Goal: Task Accomplishment & Management: Manage account settings

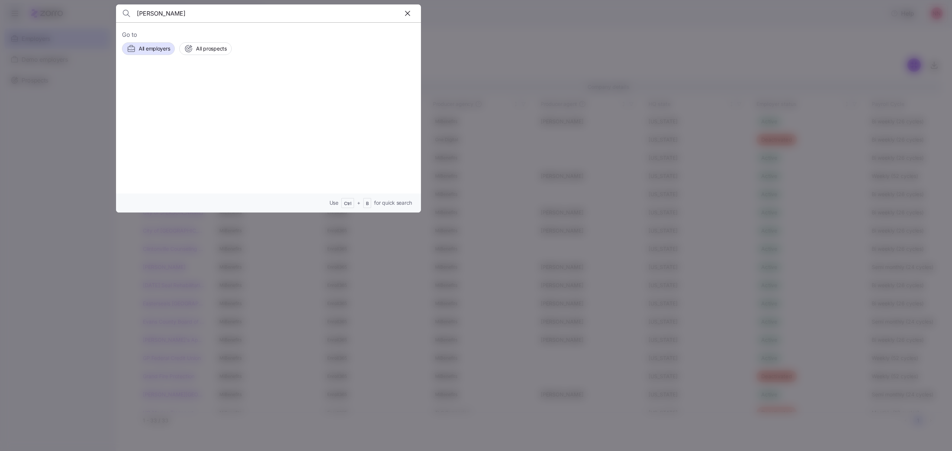
type input "[PERSON_NAME]"
click at [203, 86] on span "[PERSON_NAME]" at bounding box center [210, 84] width 48 height 9
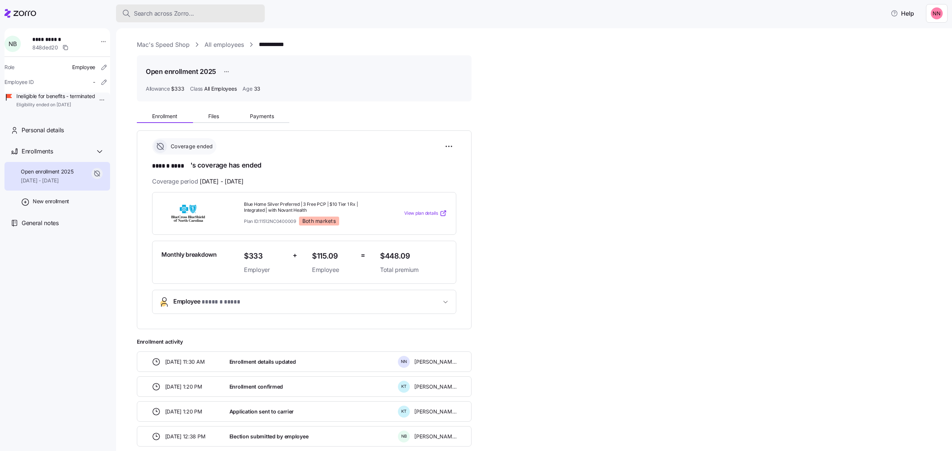
click at [215, 8] on button "Search across Zorro..." at bounding box center [190, 13] width 149 height 18
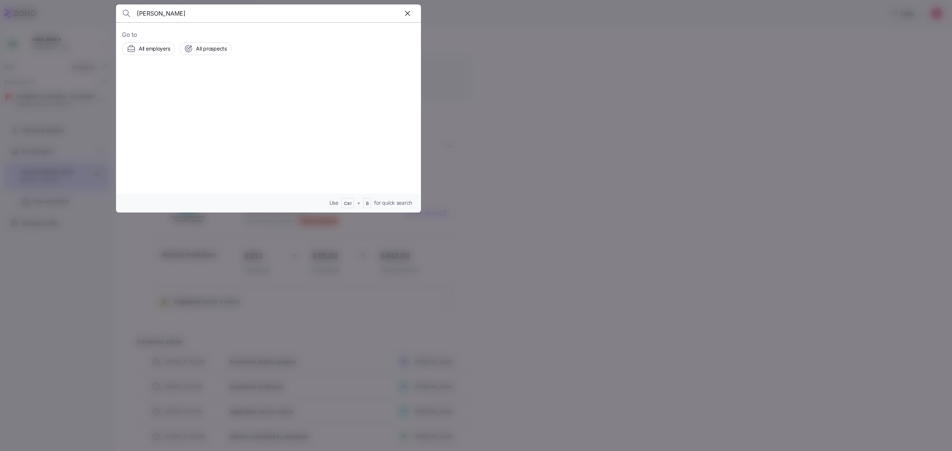
type input "[PERSON_NAME]"
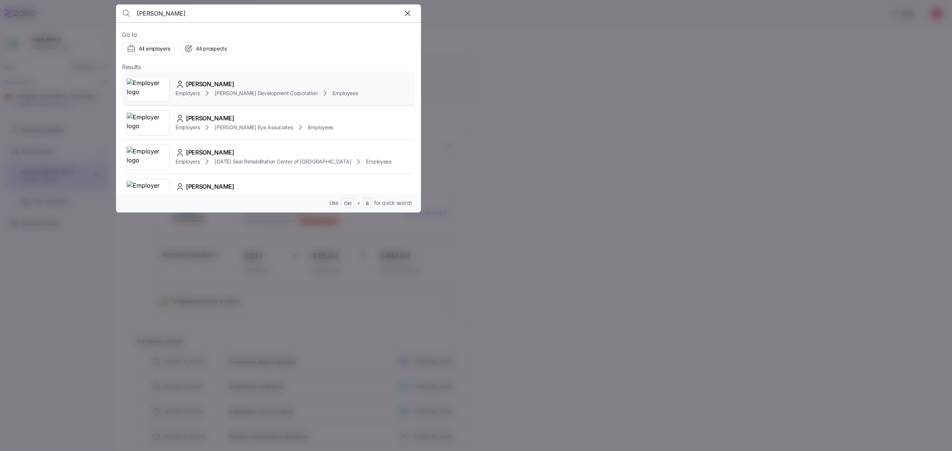
click at [220, 84] on div "[PERSON_NAME]" at bounding box center [267, 84] width 183 height 9
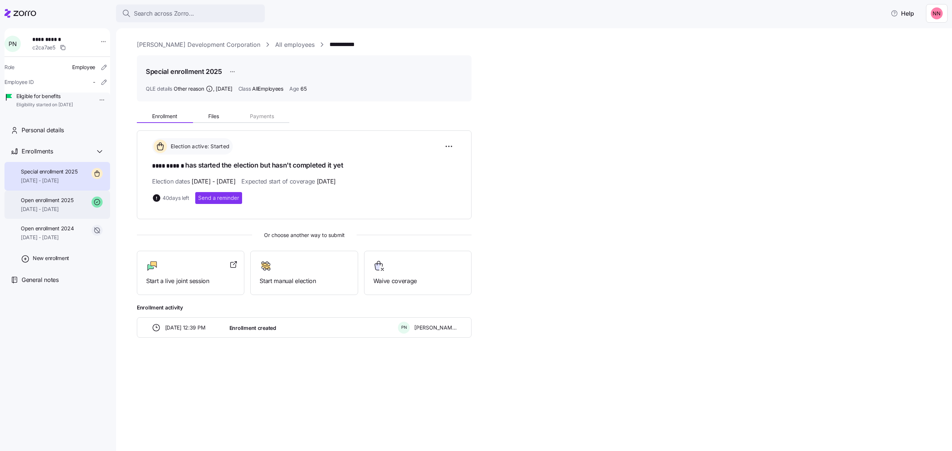
click at [70, 204] on span "Open enrollment 2025" at bounding box center [47, 200] width 52 height 7
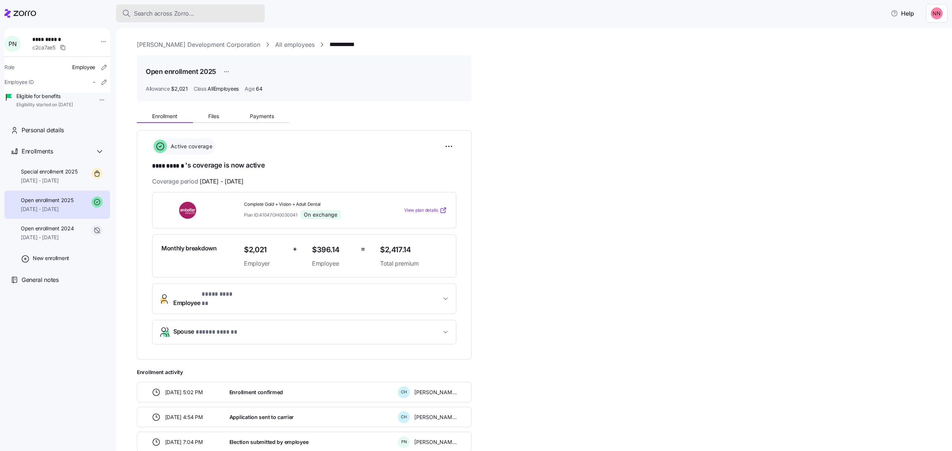
click at [175, 10] on span "Search across Zorro..." at bounding box center [164, 13] width 60 height 9
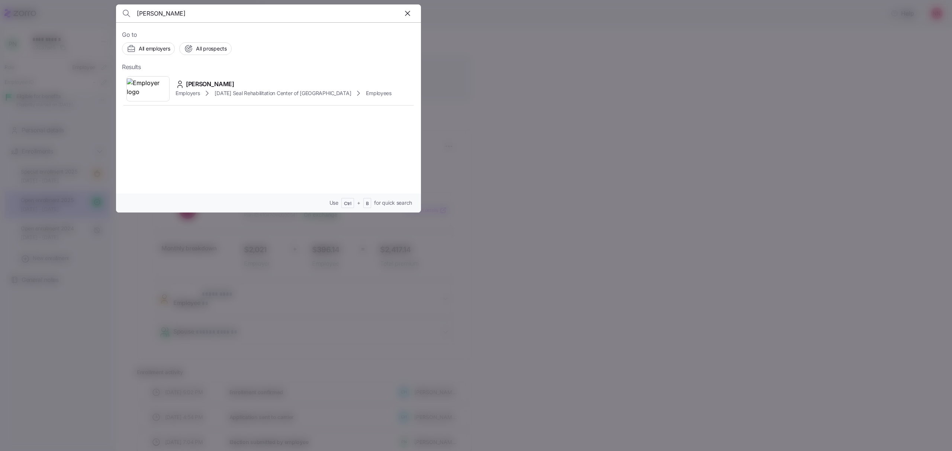
drag, startPoint x: 177, startPoint y: 17, endPoint x: 118, endPoint y: 15, distance: 59.9
click at [118, 15] on header "[PERSON_NAME]" at bounding box center [268, 13] width 305 height 18
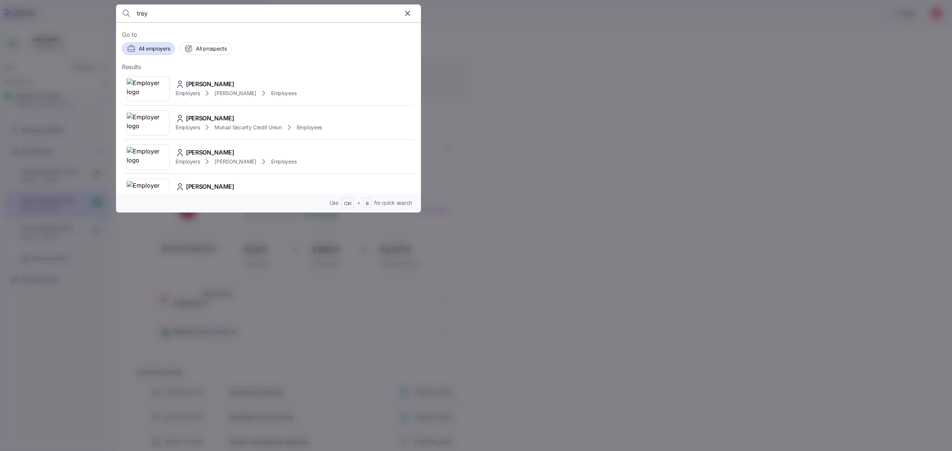
type input "trey"
click at [145, 45] on span "All employers" at bounding box center [154, 48] width 31 height 7
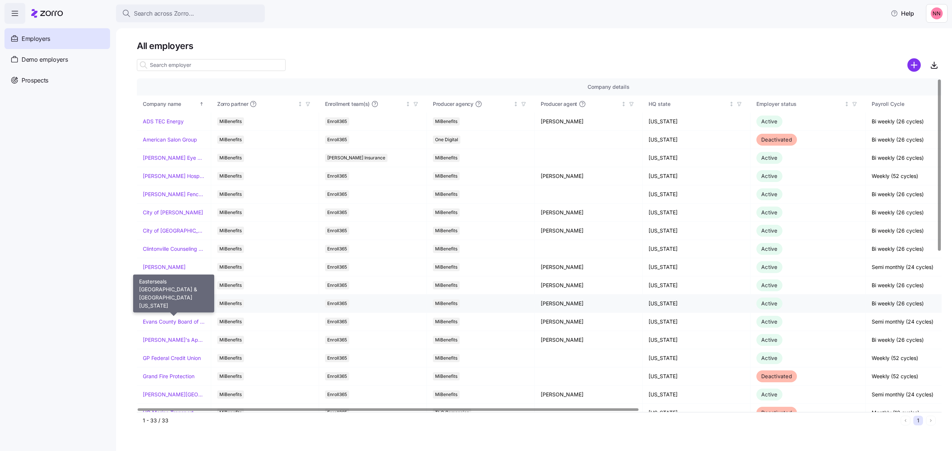
click at [184, 304] on link "Easterseals [GEOGRAPHIC_DATA] & [GEOGRAPHIC_DATA][US_STATE]" at bounding box center [174, 303] width 62 height 7
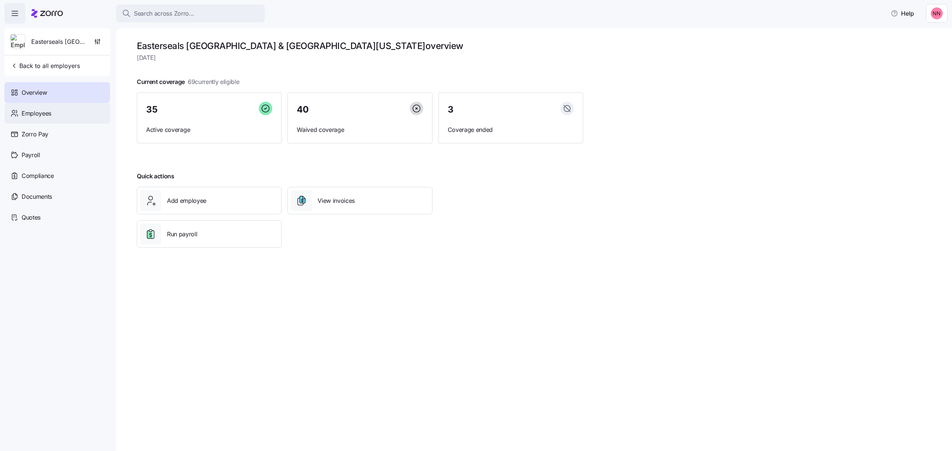
click at [63, 113] on div "Employees" at bounding box center [57, 113] width 106 height 21
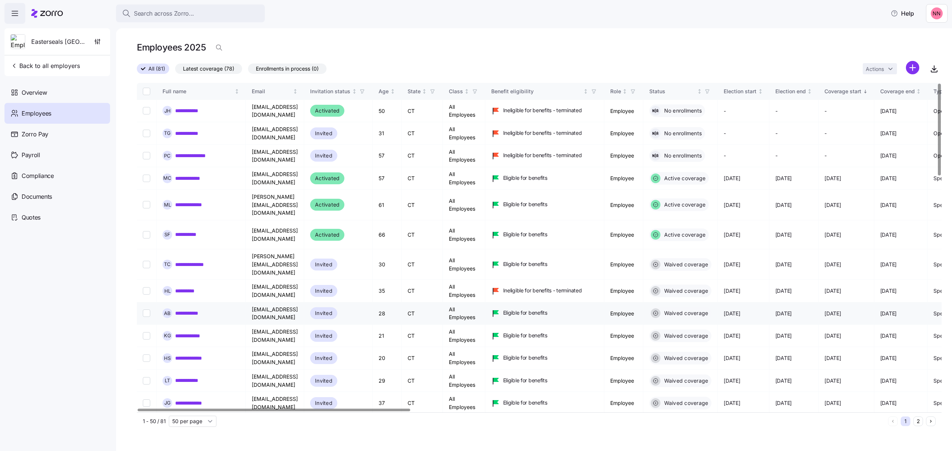
scroll to position [49, 0]
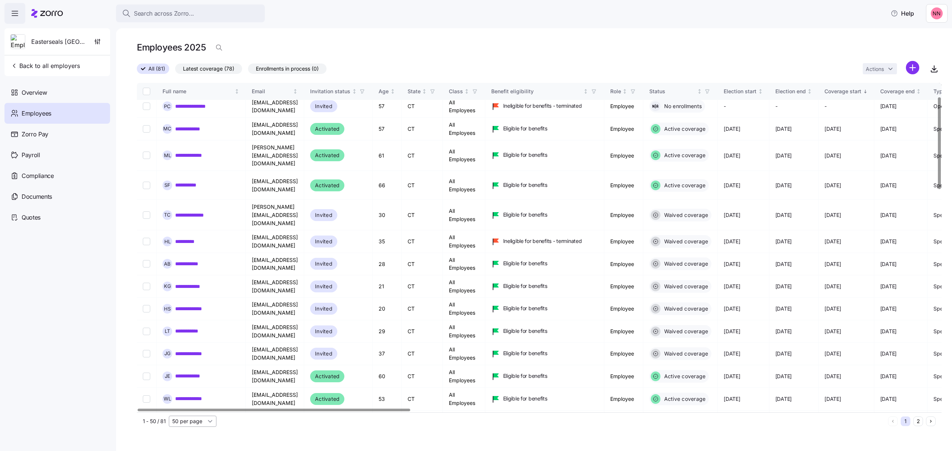
click at [210, 420] on input "50 per page" at bounding box center [193, 421] width 48 height 11
click at [192, 393] on span "100 per page" at bounding box center [190, 394] width 33 height 8
type input "100 per page"
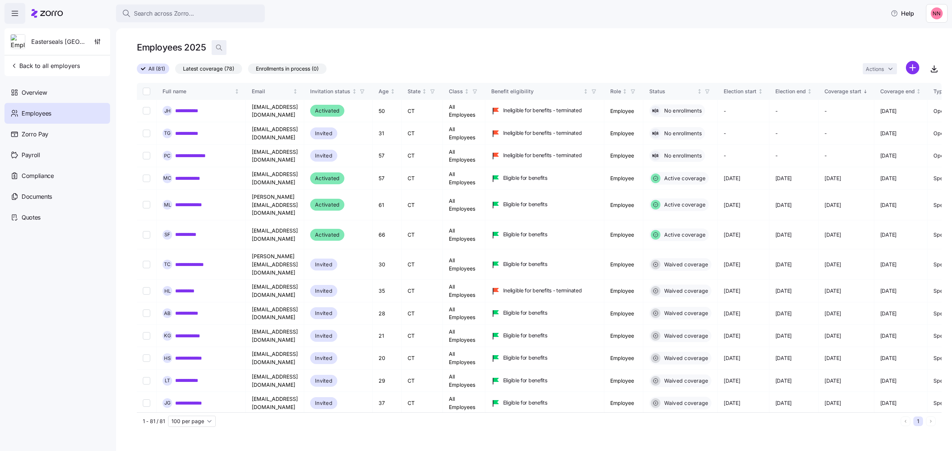
click at [219, 45] on icon "button" at bounding box center [218, 47] width 7 height 7
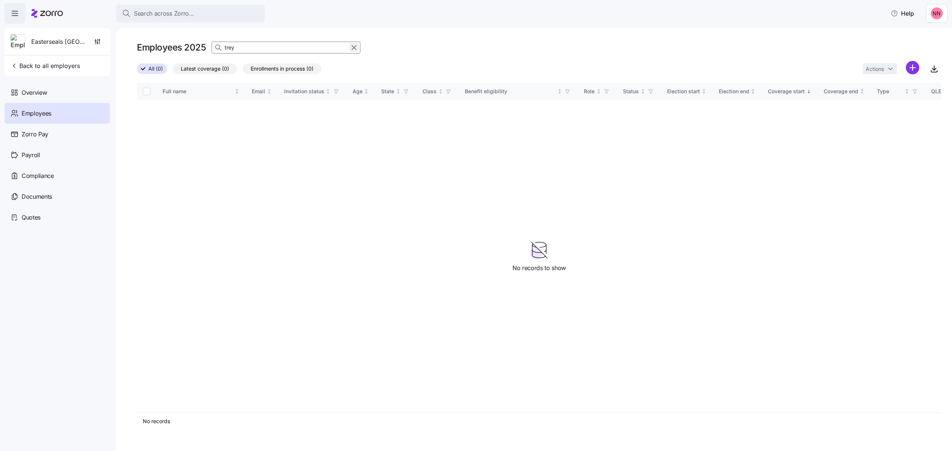
type input "trey"
click at [356, 47] on icon "button" at bounding box center [354, 47] width 8 height 9
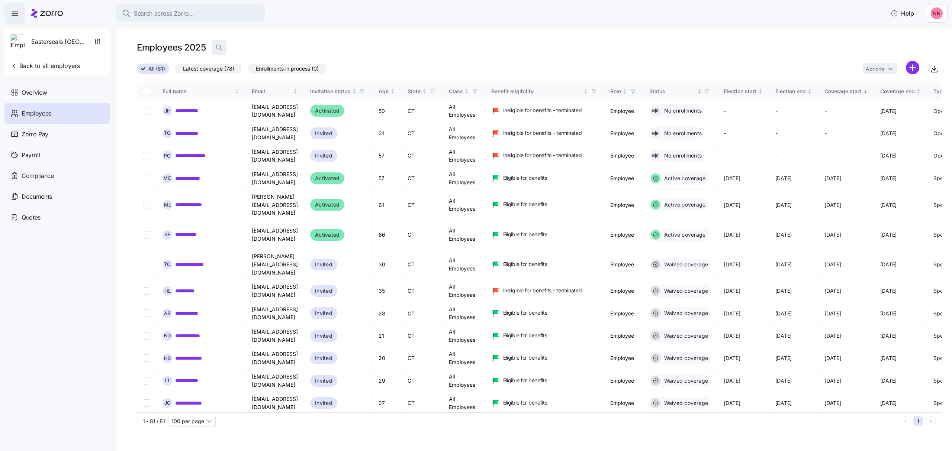
click at [222, 46] on icon "button" at bounding box center [218, 47] width 7 height 7
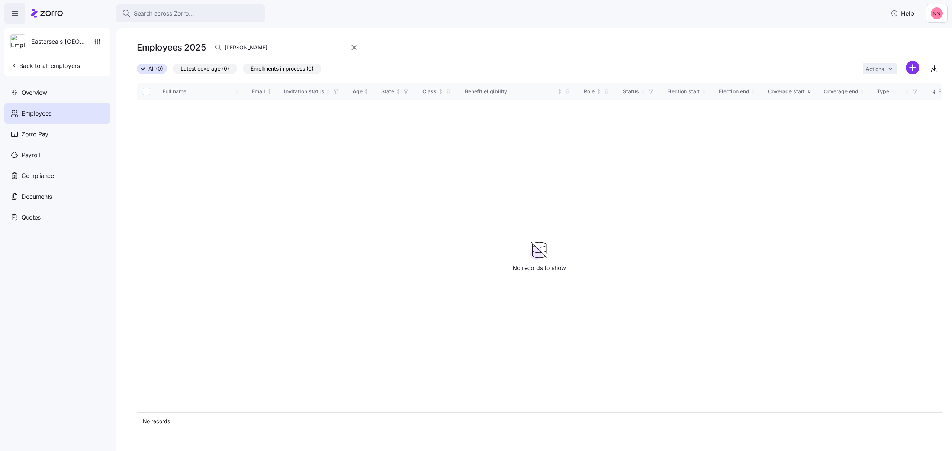
type input "[PERSON_NAME]"
click at [357, 45] on icon "button" at bounding box center [354, 47] width 8 height 9
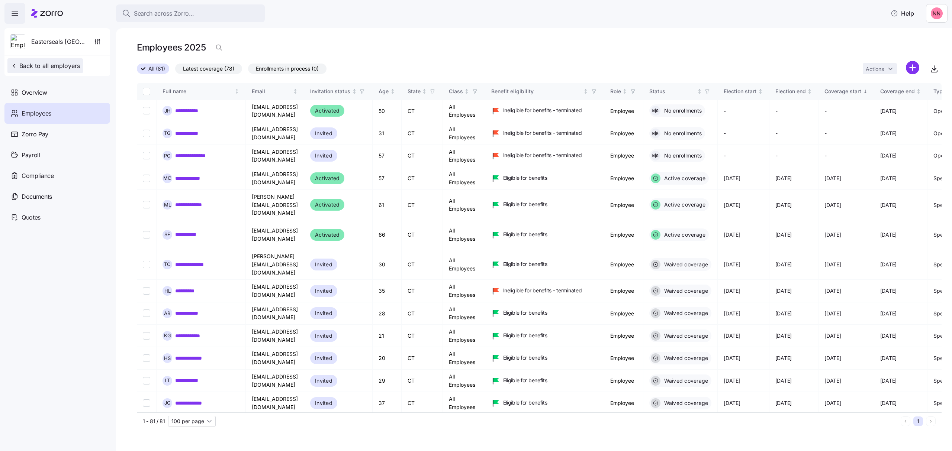
click at [61, 63] on span "Back to all employers" at bounding box center [45, 65] width 70 height 9
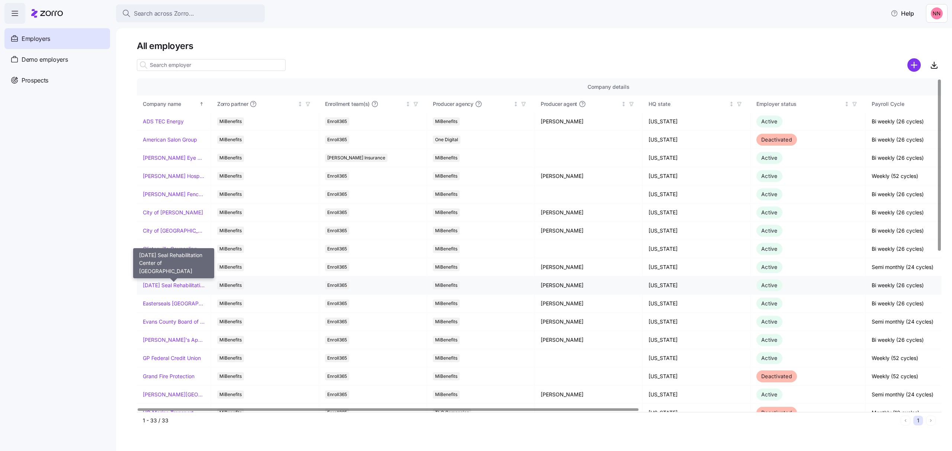
click at [184, 285] on link "[DATE] Seal Rehabilitation Center of [GEOGRAPHIC_DATA]" at bounding box center [174, 285] width 62 height 7
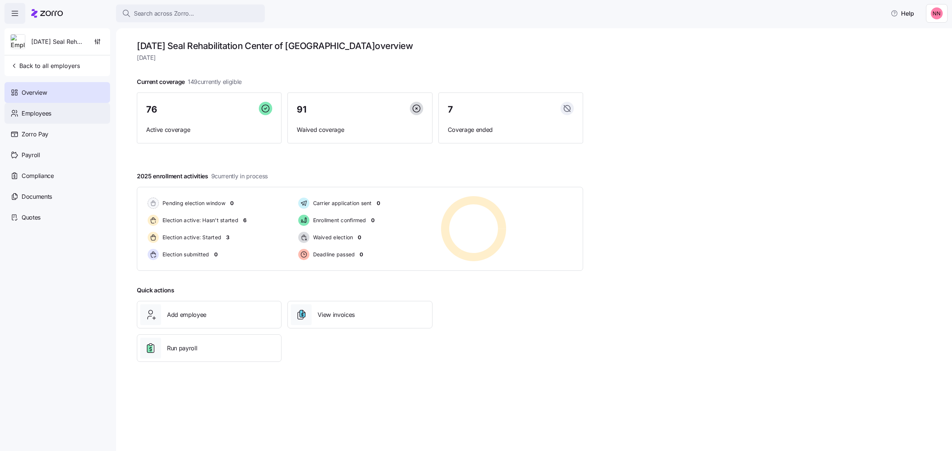
click at [51, 112] on span "Employees" at bounding box center [37, 113] width 30 height 9
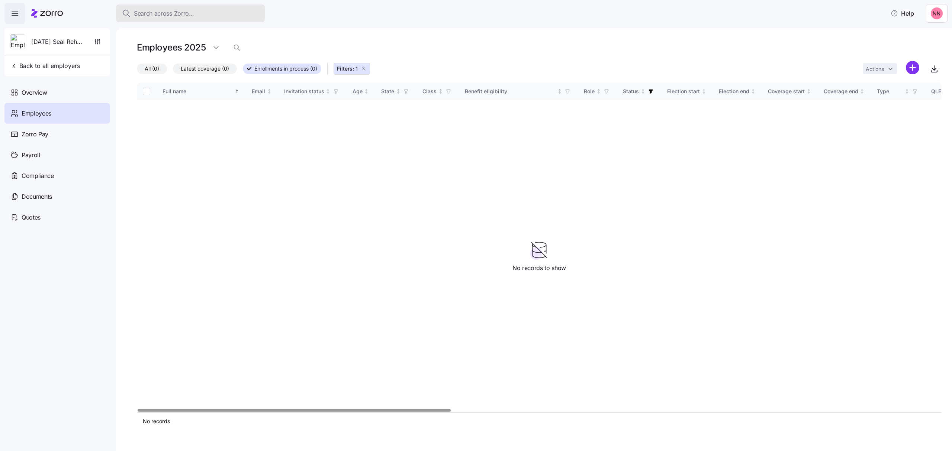
click at [184, 9] on span "Search across Zorro..." at bounding box center [164, 13] width 60 height 9
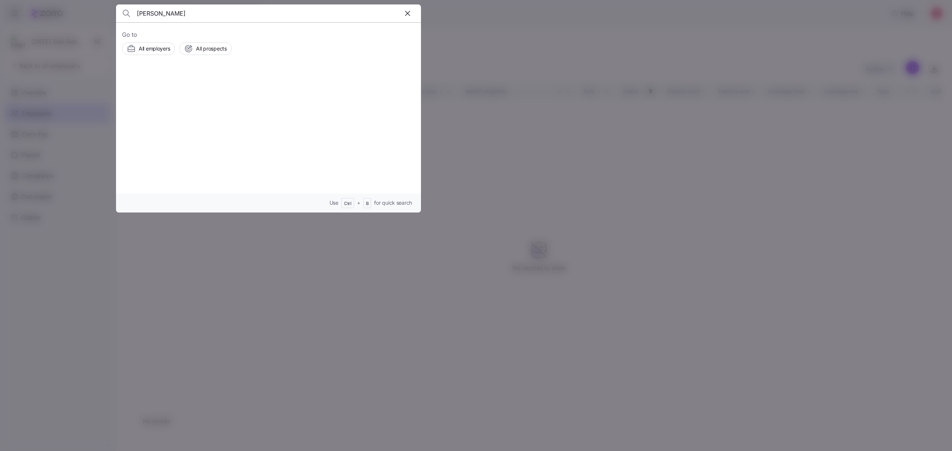
type input "[PERSON_NAME]"
click at [225, 87] on span "[PERSON_NAME]" at bounding box center [210, 84] width 48 height 9
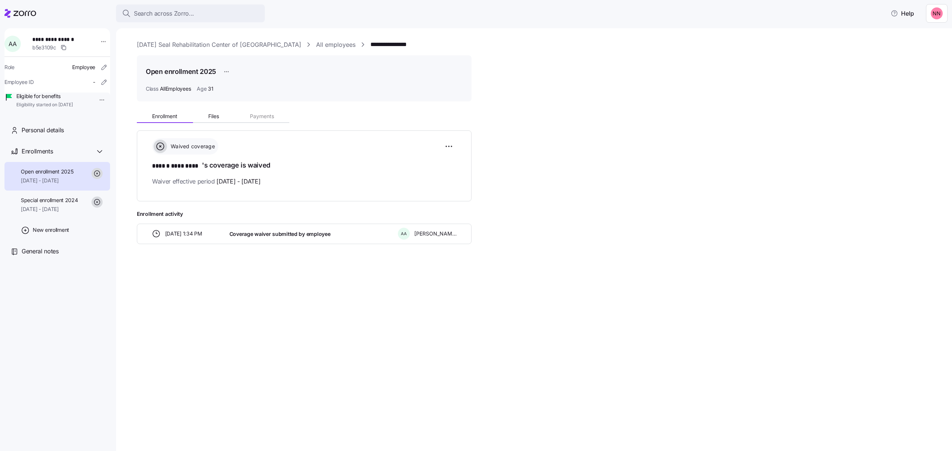
click at [331, 42] on link "All employees" at bounding box center [335, 44] width 39 height 9
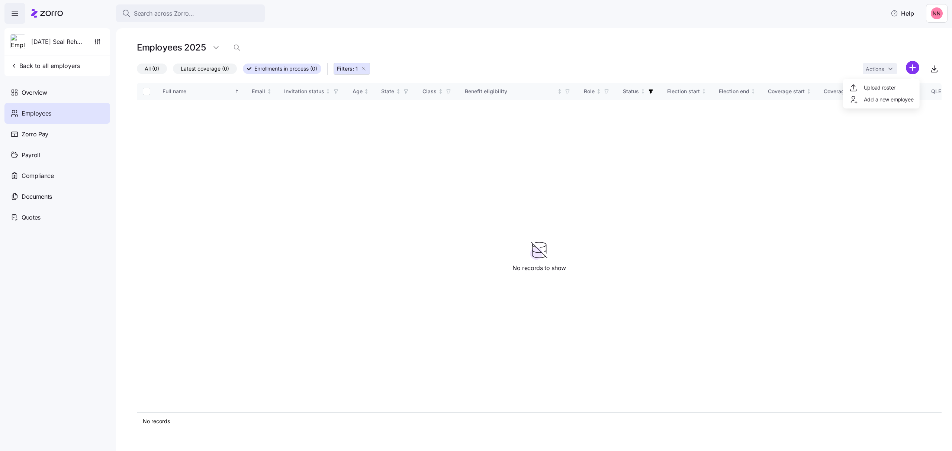
click at [913, 68] on html "Search across Zorro... Help [DATE] Seal Rehabilitation Center of [GEOGRAPHIC_DA…" at bounding box center [476, 223] width 952 height 447
click at [888, 98] on span "Add a new employee" at bounding box center [889, 99] width 50 height 7
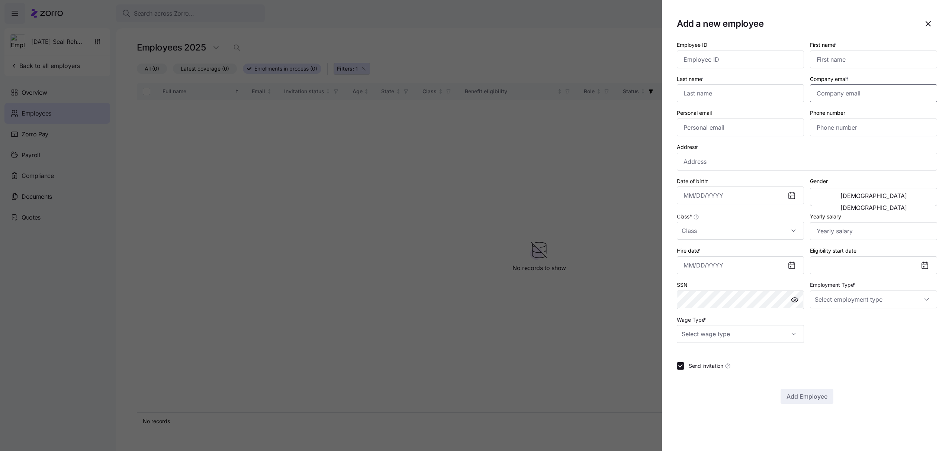
click at [841, 96] on input "Company email *" at bounding box center [873, 93] width 127 height 18
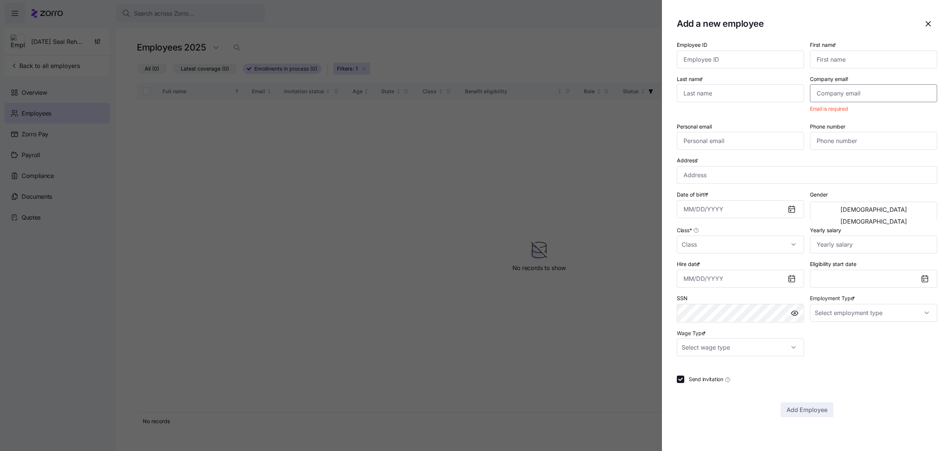
click at [816, 93] on input "Company email *" at bounding box center [873, 93] width 127 height 18
paste input "[EMAIL_ADDRESS][DOMAIN_NAME]"
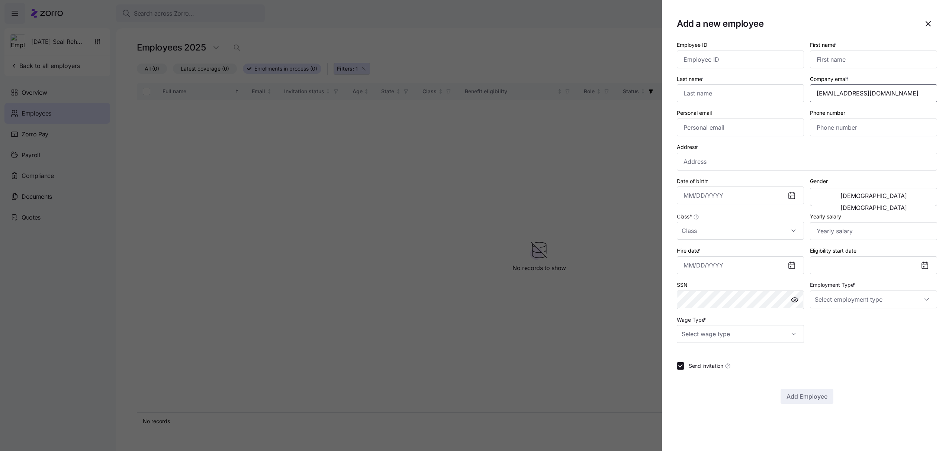
type input "[EMAIL_ADDRESS][DOMAIN_NAME]"
click at [741, 126] on input "Personal email" at bounding box center [740, 128] width 127 height 18
click at [931, 22] on icon "button" at bounding box center [928, 23] width 9 height 9
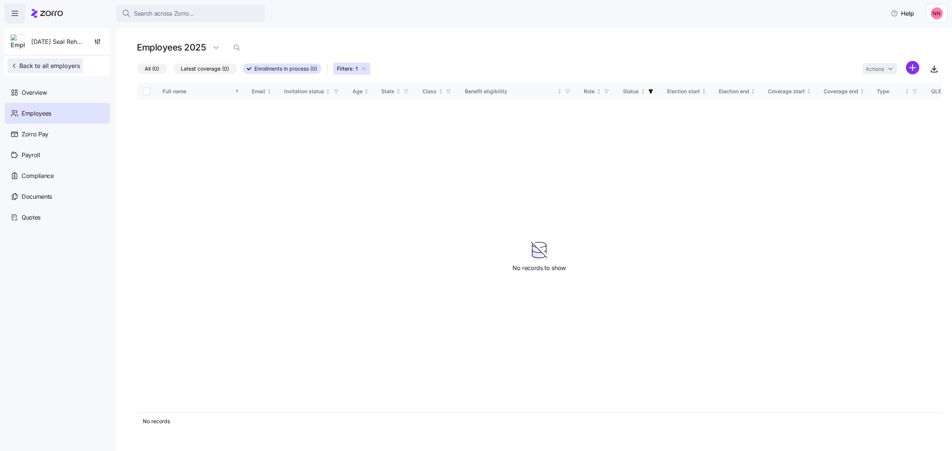
click at [54, 64] on span "Back to all employers" at bounding box center [45, 65] width 70 height 9
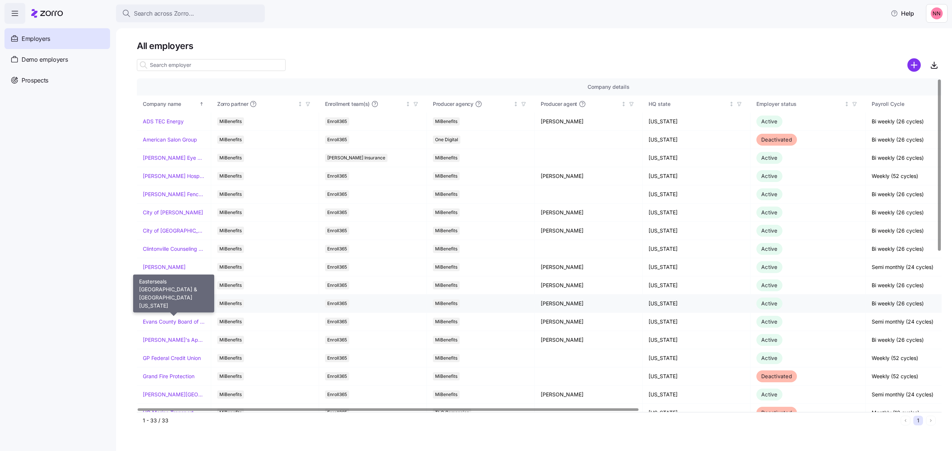
click at [181, 304] on link "Easterseals [GEOGRAPHIC_DATA] & [GEOGRAPHIC_DATA][US_STATE]" at bounding box center [174, 303] width 62 height 7
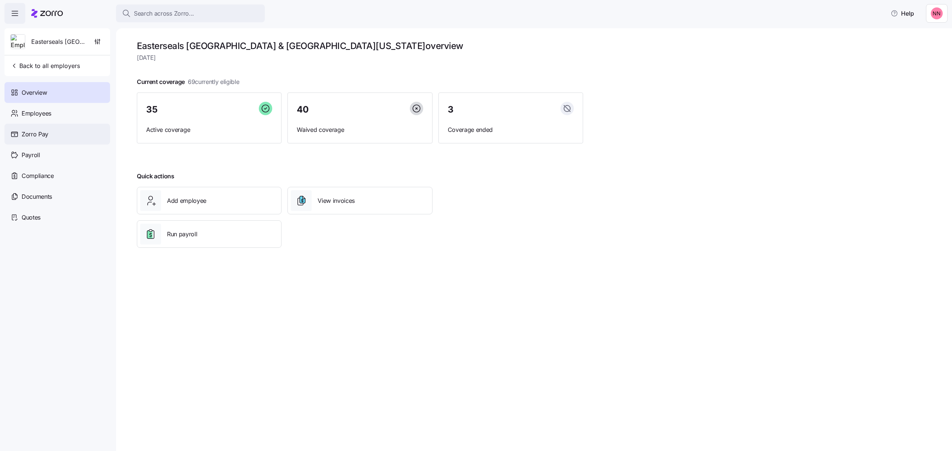
drag, startPoint x: 42, startPoint y: 65, endPoint x: 53, endPoint y: 141, distance: 76.6
click at [53, 141] on div "Easterseals Capital Region & [GEOGRAPHIC_DATA][US_STATE] Back to all employers …" at bounding box center [57, 128] width 106 height 200
click at [36, 109] on span "Employees" at bounding box center [37, 113] width 30 height 9
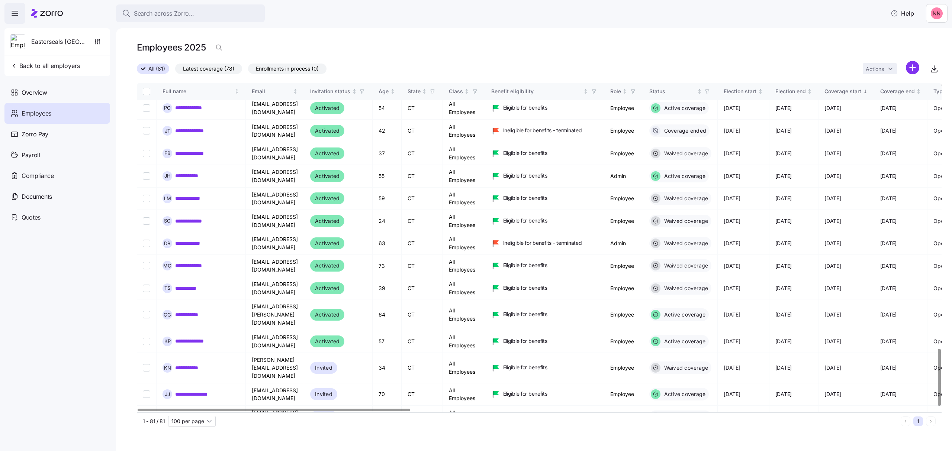
scroll to position [1537, 0]
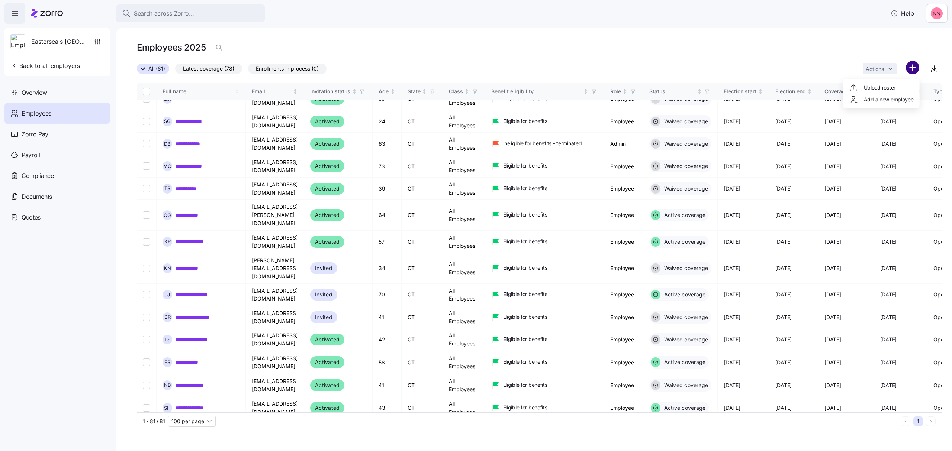
click at [915, 65] on html "**********" at bounding box center [476, 223] width 952 height 447
click at [883, 100] on span "Add a new employee" at bounding box center [889, 99] width 50 height 7
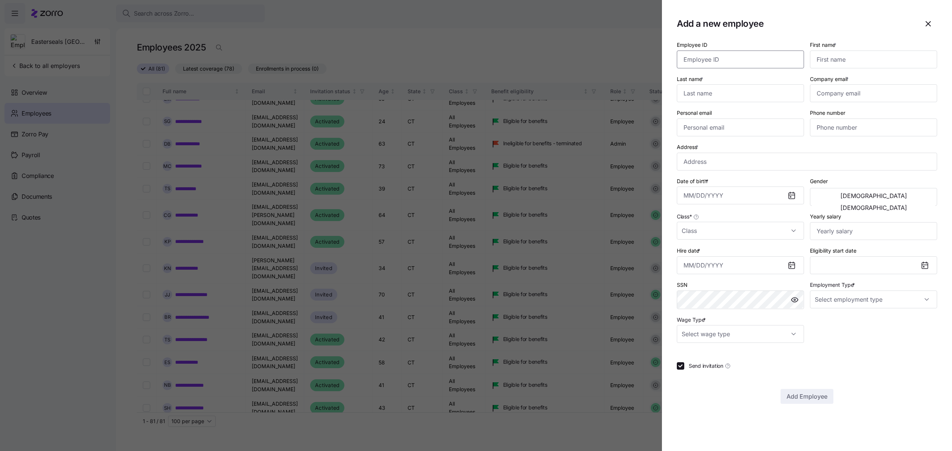
click at [700, 55] on input "Employee ID" at bounding box center [740, 60] width 127 height 18
type input "101990"
click at [827, 55] on input "First name *" at bounding box center [873, 60] width 127 height 18
type input "Trey"
type input "[PERSON_NAME]"
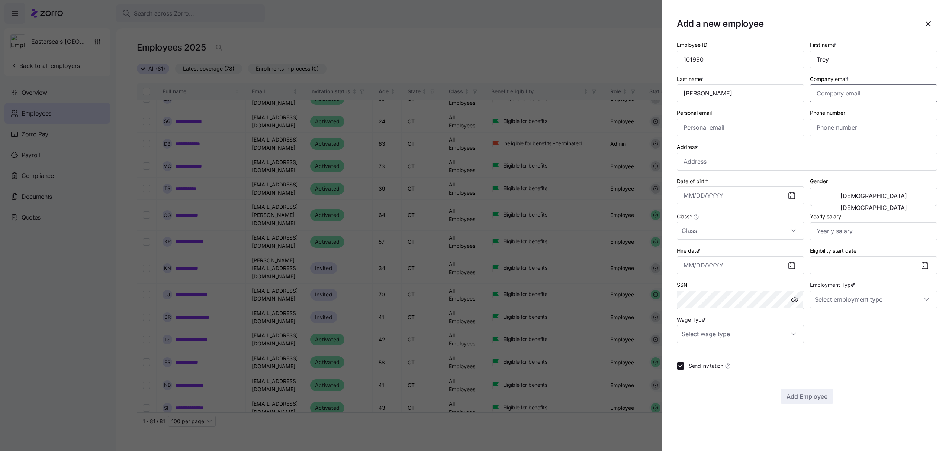
click at [827, 97] on input "Company email *" at bounding box center [873, 93] width 127 height 18
paste input "[EMAIL_ADDRESS][DOMAIN_NAME]"
type input "[EMAIL_ADDRESS][DOMAIN_NAME]"
click at [735, 126] on input "Personal email" at bounding box center [740, 128] width 127 height 18
paste input "[EMAIL_ADDRESS][DOMAIN_NAME]"
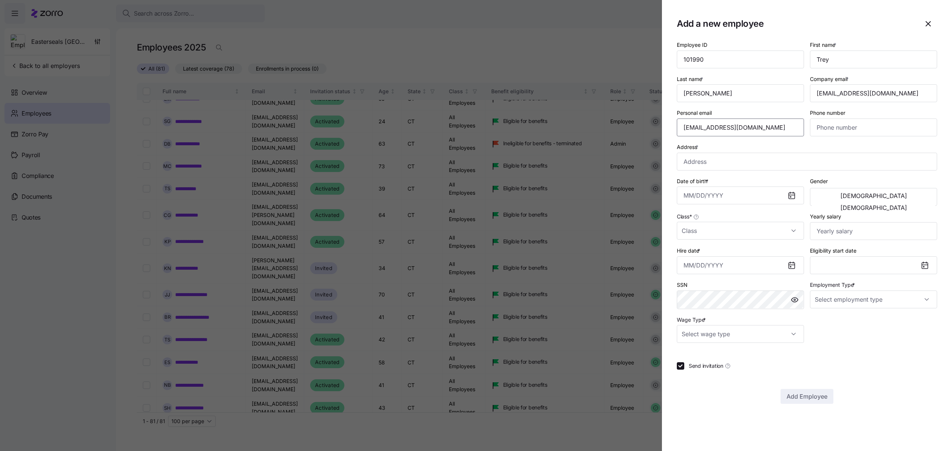
type input "[EMAIL_ADDRESS][DOMAIN_NAME]"
click at [835, 124] on input "Phone number" at bounding box center [873, 128] width 127 height 18
paste input "[PHONE_NUMBER]"
type input "[PHONE_NUMBER]"
click at [725, 167] on input "Address *" at bounding box center [807, 162] width 260 height 18
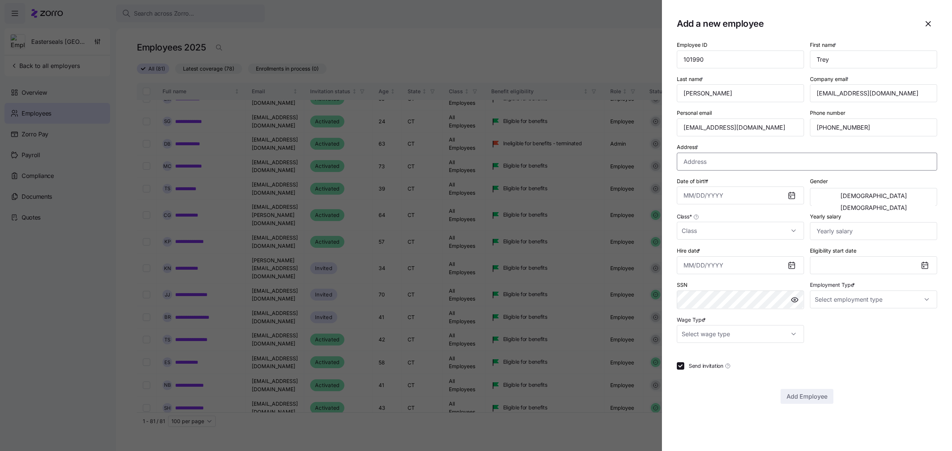
paste input "[STREET_ADDRESS]"
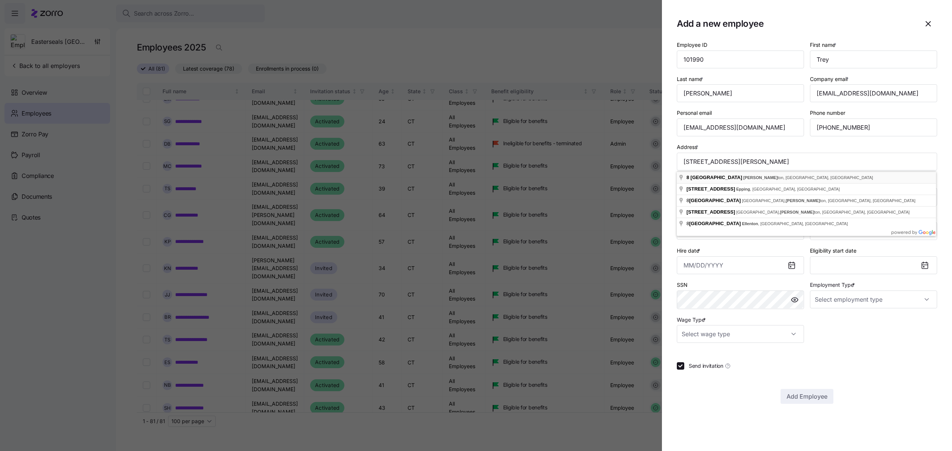
type input "[STREET_ADDRESS][PERSON_NAME]"
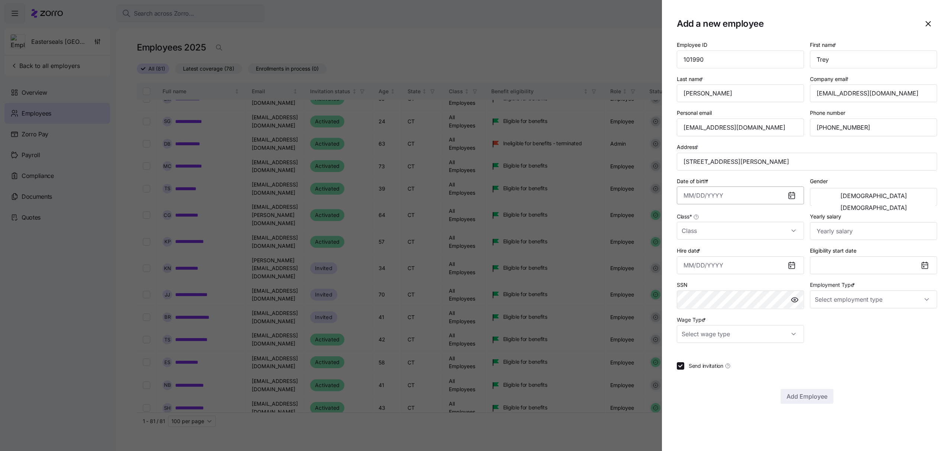
click at [748, 197] on input "Date of birth *" at bounding box center [740, 196] width 127 height 18
paste input "[DATE]"
type input "[DATE]"
click at [846, 197] on span "[DEMOGRAPHIC_DATA]" at bounding box center [874, 196] width 67 height 6
click at [725, 230] on input "Class *" at bounding box center [740, 231] width 127 height 18
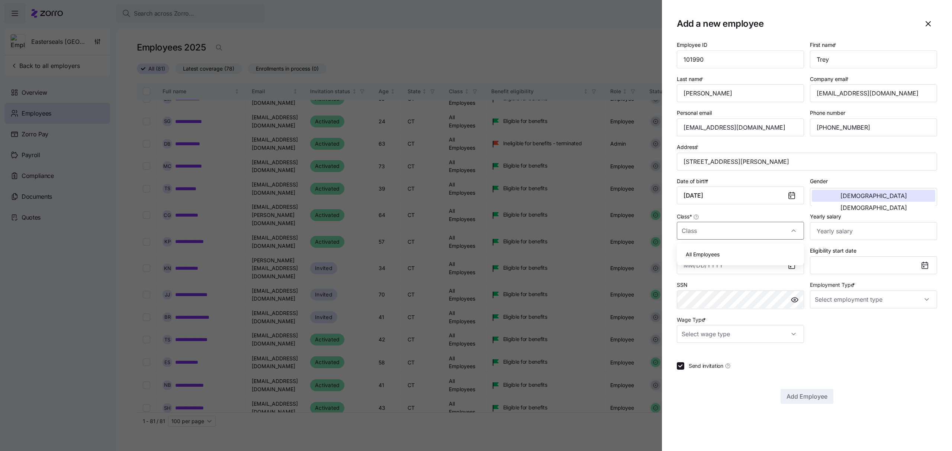
click at [704, 257] on span "All Employees" at bounding box center [703, 255] width 34 height 8
type input "All Employees"
click at [869, 235] on input "Yearly salary" at bounding box center [873, 231] width 127 height 18
type input "$36,075"
click at [761, 267] on input "Hire date *" at bounding box center [740, 266] width 127 height 18
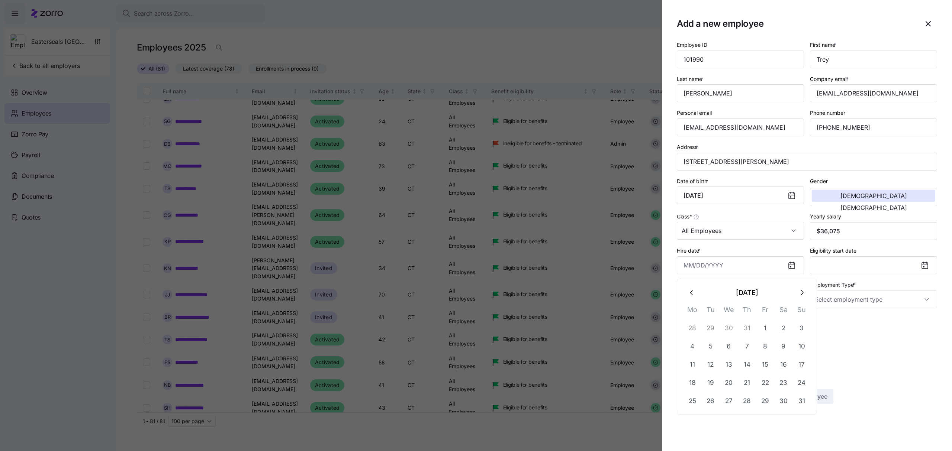
click at [690, 290] on icon "button" at bounding box center [692, 293] width 8 height 8
click at [692, 399] on button "23" at bounding box center [693, 401] width 18 height 18
type input "[DATE]"
click at [884, 269] on button "[DATE]" at bounding box center [873, 266] width 127 height 18
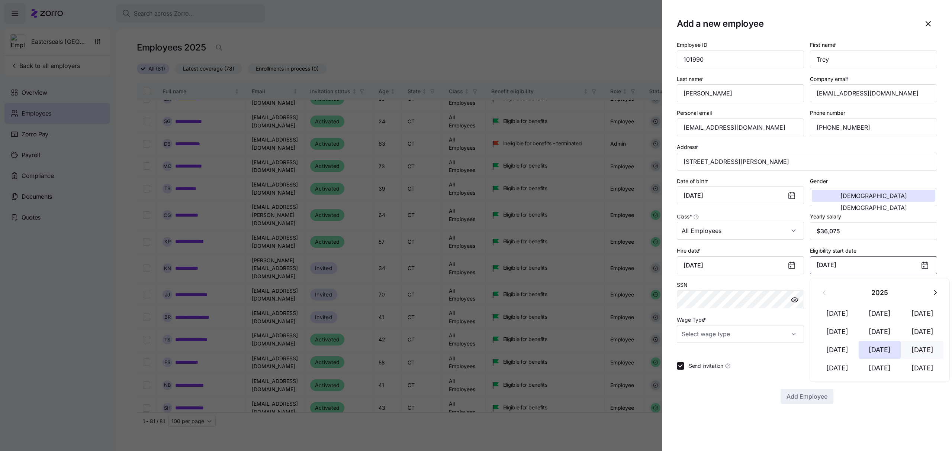
click at [924, 345] on button "[DATE]" at bounding box center [922, 350] width 42 height 18
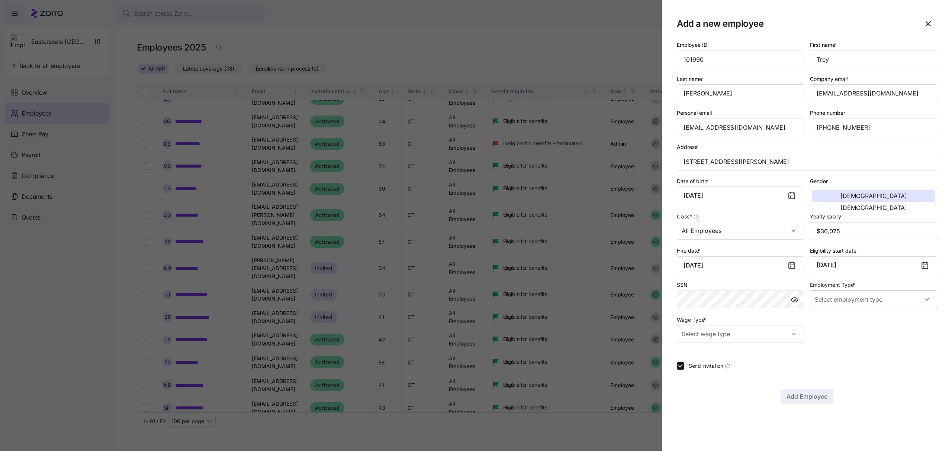
click at [843, 302] on input "Employment Type *" at bounding box center [873, 300] width 127 height 18
click at [841, 323] on span "Full Time" at bounding box center [830, 324] width 22 height 8
type input "Full Time"
click at [695, 332] on input "Wage Type *" at bounding box center [740, 334] width 127 height 18
click at [698, 375] on span "Hourly" at bounding box center [694, 375] width 16 height 8
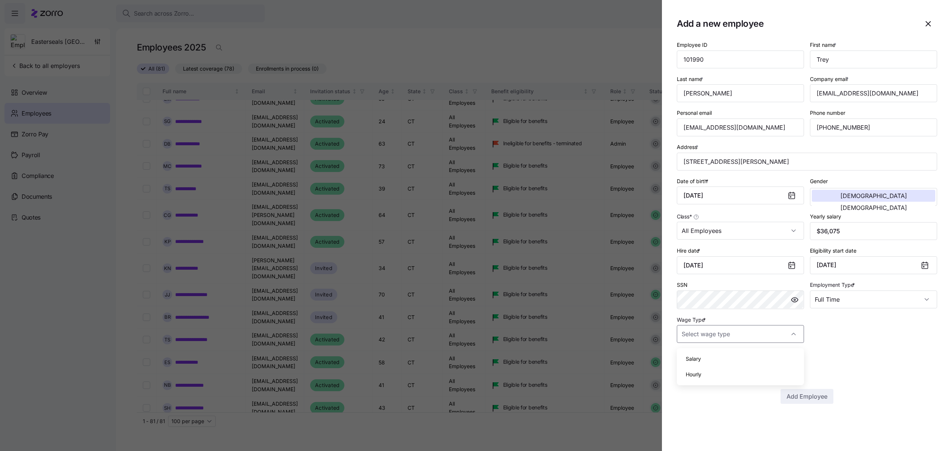
type input "Hourly"
click at [680, 369] on input "Send invitation" at bounding box center [680, 366] width 7 height 7
checkbox input "false"
click at [820, 398] on span "Add Employee" at bounding box center [807, 396] width 41 height 9
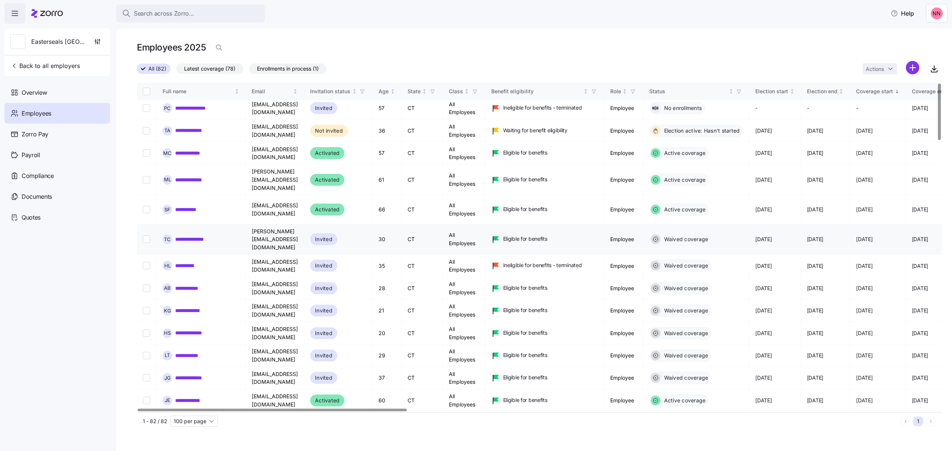
scroll to position [0, 0]
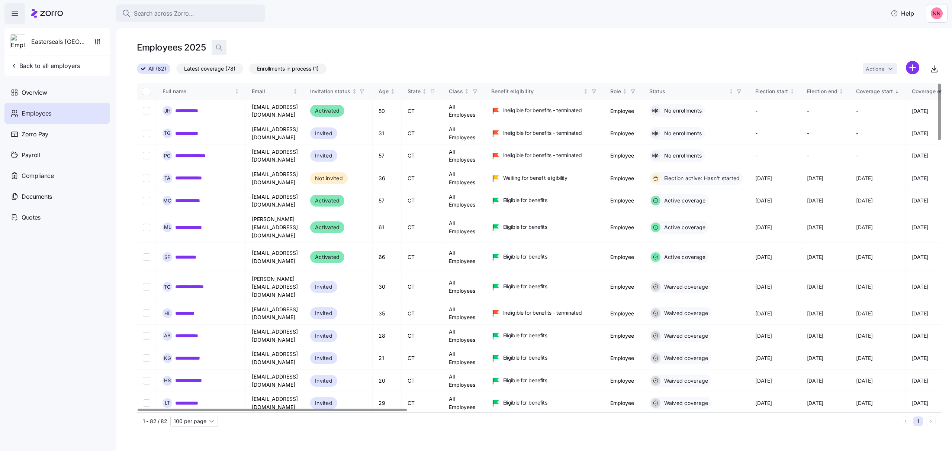
click at [221, 45] on icon "button" at bounding box center [218, 47] width 7 height 7
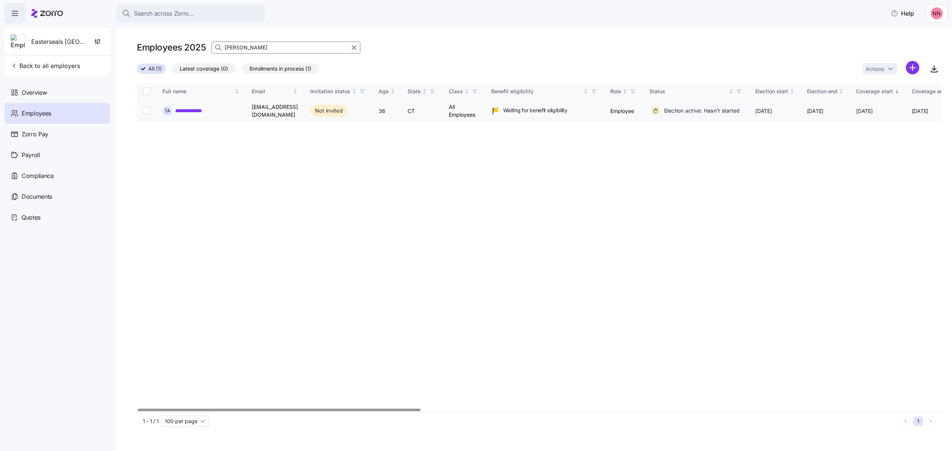
type input "[PERSON_NAME]"
click at [199, 109] on link "**********" at bounding box center [194, 110] width 38 height 7
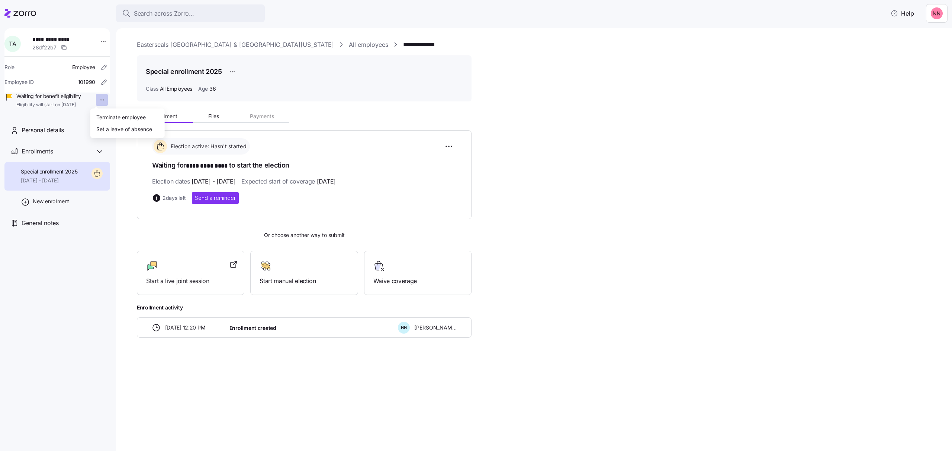
click at [93, 98] on html "**********" at bounding box center [476, 223] width 952 height 447
click at [119, 115] on div "Terminate employee" at bounding box center [120, 117] width 49 height 8
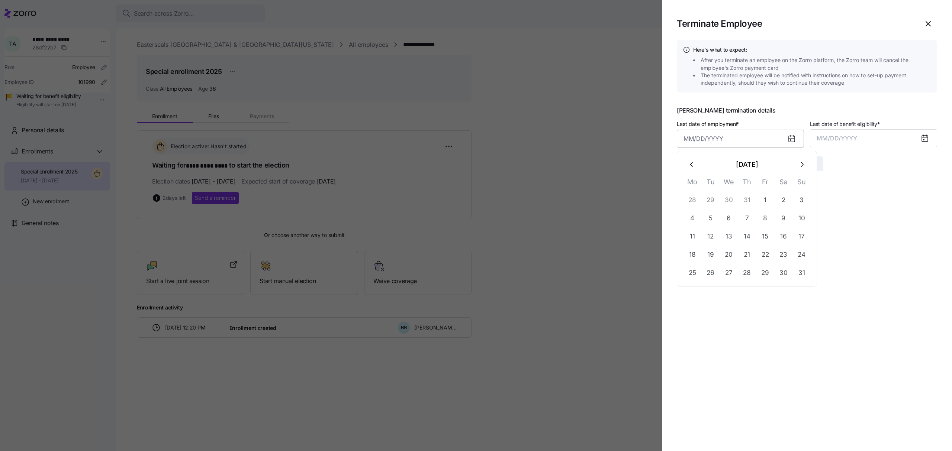
click at [697, 137] on input "Last date of employment *" at bounding box center [740, 139] width 127 height 18
click at [743, 129] on div "Last date of employment *" at bounding box center [740, 133] width 127 height 28
click at [731, 142] on input "Last date of employment *" at bounding box center [740, 139] width 127 height 18
click at [714, 237] on button "12" at bounding box center [711, 237] width 18 height 18
type input "[DATE]"
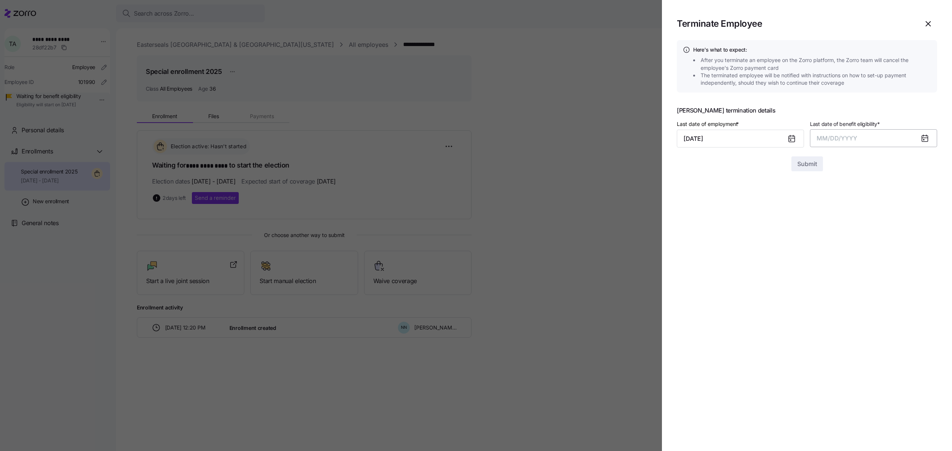
click at [858, 129] on button "MM/DD/YYYY" at bounding box center [873, 138] width 127 height 18
drag, startPoint x: 878, startPoint y: 219, endPoint x: 867, endPoint y: 216, distance: 12.3
click at [879, 219] on button "Aug" at bounding box center [880, 222] width 42 height 18
click at [812, 162] on span "Submit" at bounding box center [807, 164] width 20 height 9
